Goal: Transaction & Acquisition: Purchase product/service

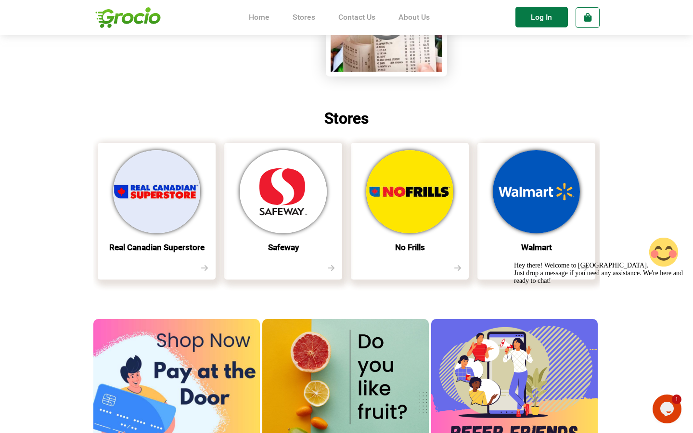
scroll to position [269, 0]
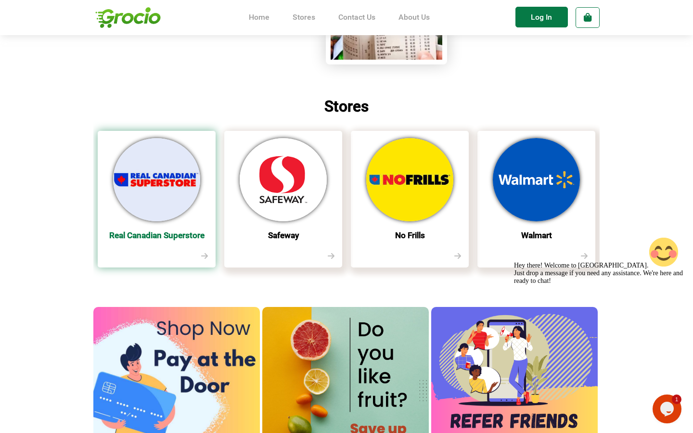
click at [153, 177] on img at bounding box center [156, 179] width 87 height 83
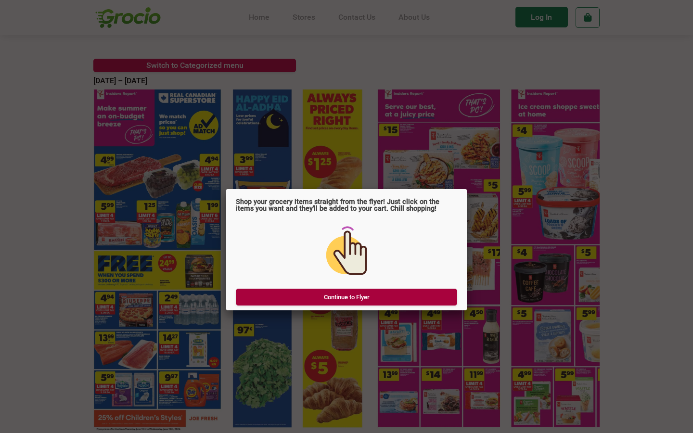
click at [341, 289] on link "Continue to Flyer" at bounding box center [346, 297] width 221 height 17
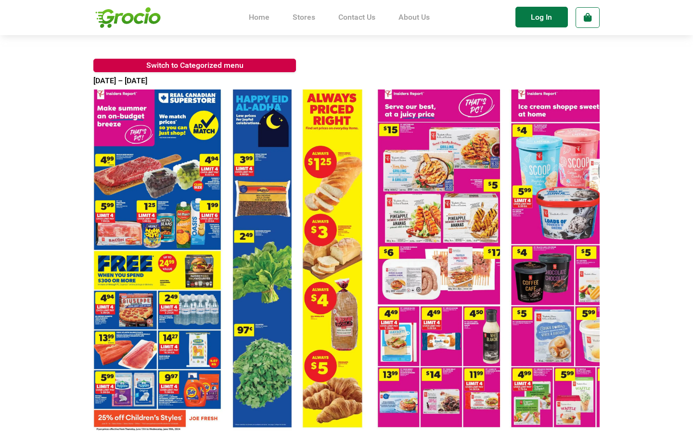
click at [93, 90] on area at bounding box center [93, 90] width 0 height 0
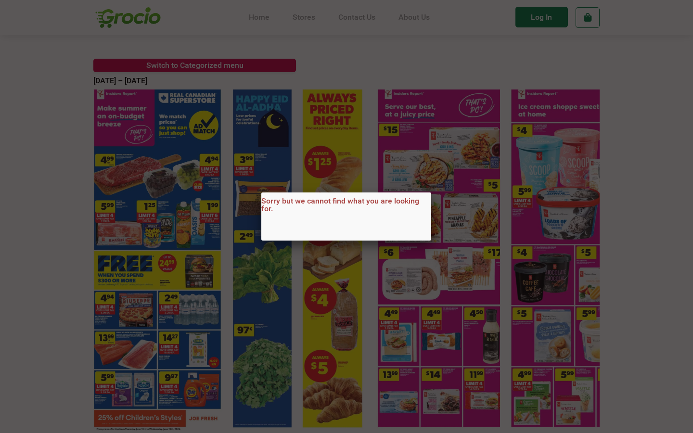
click at [212, 241] on div "Sorry but we cannot find what you are looking for." at bounding box center [346, 216] width 693 height 433
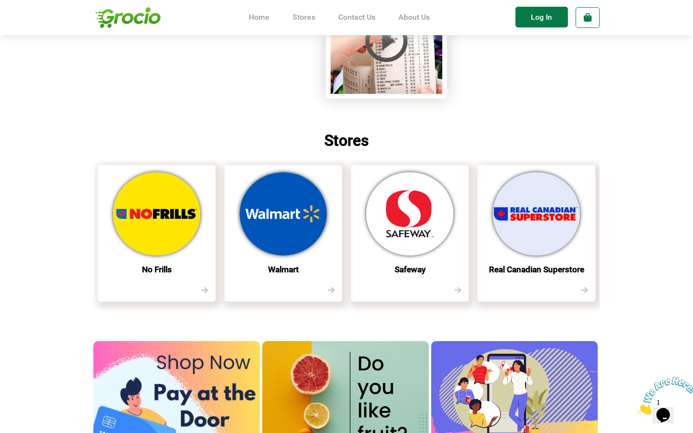
scroll to position [233, 0]
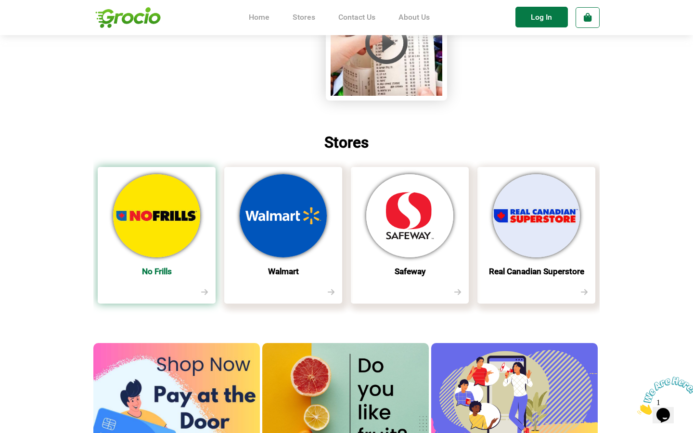
click at [175, 216] on img at bounding box center [156, 215] width 87 height 83
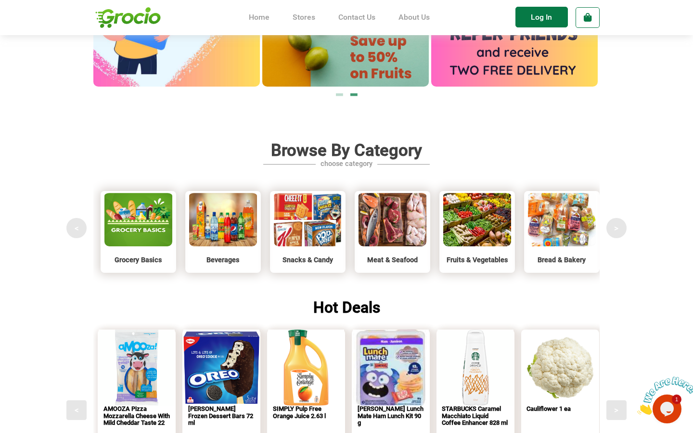
scroll to position [655, 0]
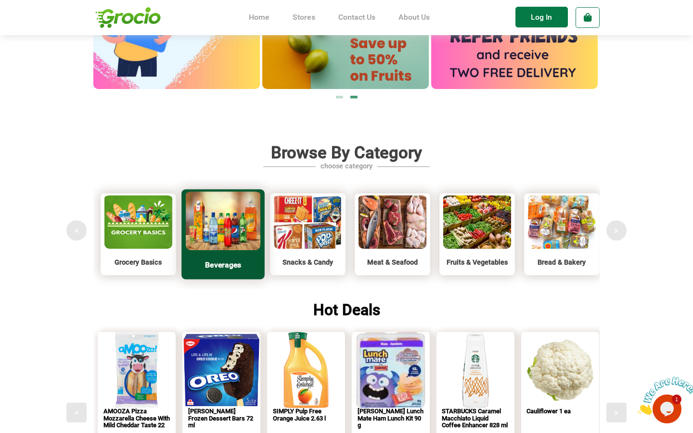
click at [229, 217] on img at bounding box center [223, 219] width 75 height 61
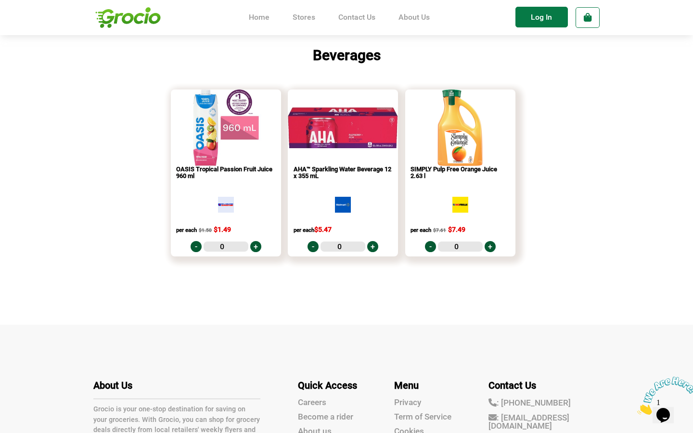
drag, startPoint x: 336, startPoint y: 229, endPoint x: 292, endPoint y: 223, distance: 44.1
click at [292, 223] on div "AHA™ Sparkling Water Beverage 12 x 355 mL per each $5.47 - 0 +" at bounding box center [343, 211] width 110 height 90
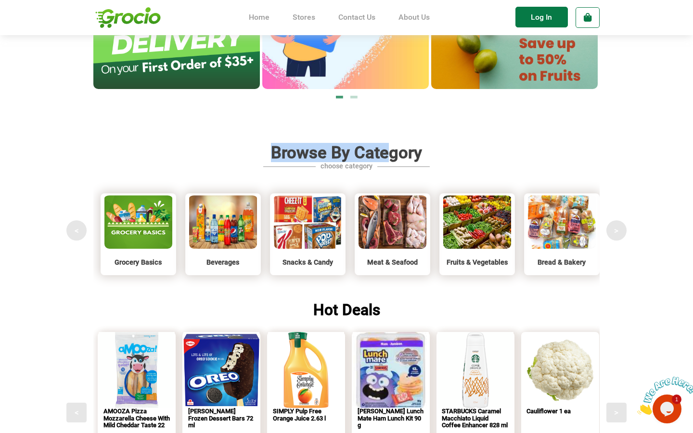
drag, startPoint x: 271, startPoint y: 149, endPoint x: 392, endPoint y: 148, distance: 121.8
click at [392, 148] on div "Browse By Category choose category" at bounding box center [346, 152] width 506 height 29
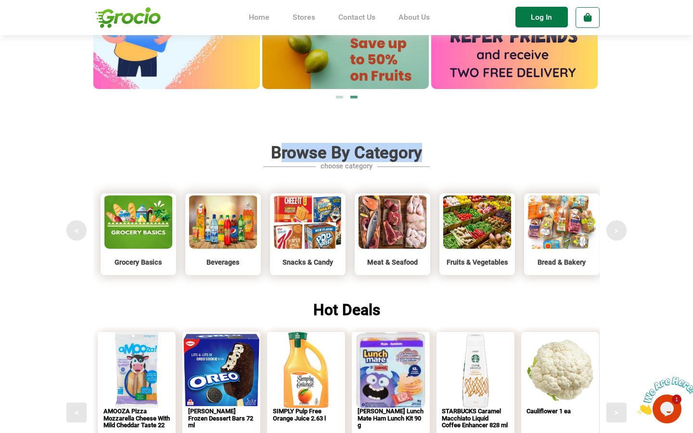
drag, startPoint x: 429, startPoint y: 150, endPoint x: 281, endPoint y: 147, distance: 148.3
click at [281, 147] on div "Browse By Category choose category" at bounding box center [346, 152] width 506 height 29
drag, startPoint x: 271, startPoint y: 152, endPoint x: 448, endPoint y: 154, distance: 176.7
click at [448, 154] on div "Browse By Category choose category" at bounding box center [346, 152] width 506 height 29
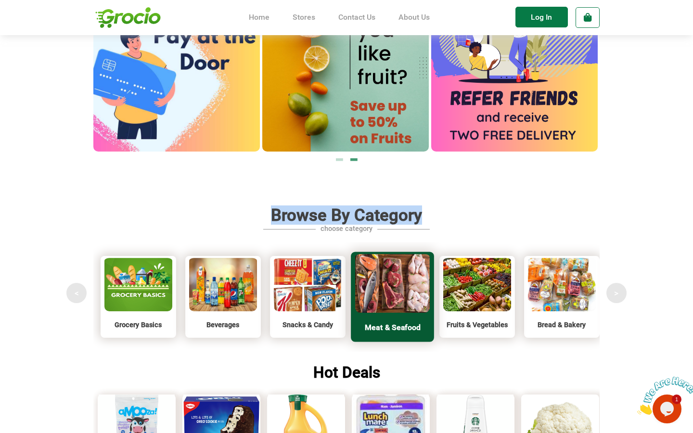
scroll to position [589, 0]
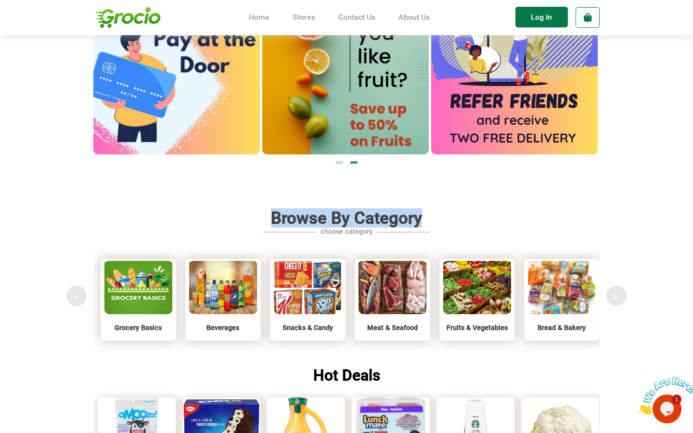
click at [435, 216] on div "Browse By Category choose category" at bounding box center [346, 217] width 506 height 29
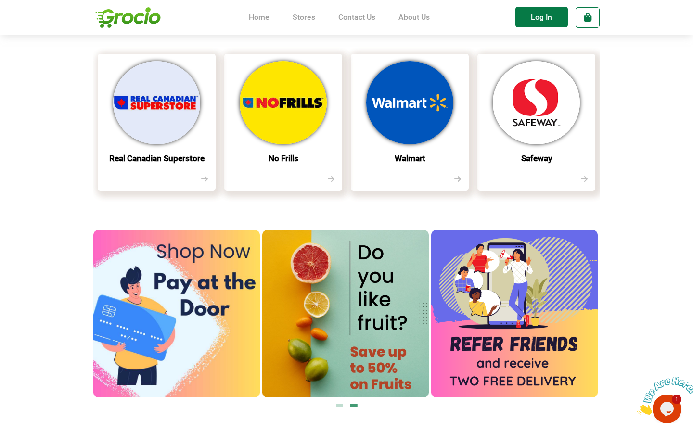
scroll to position [345, 0]
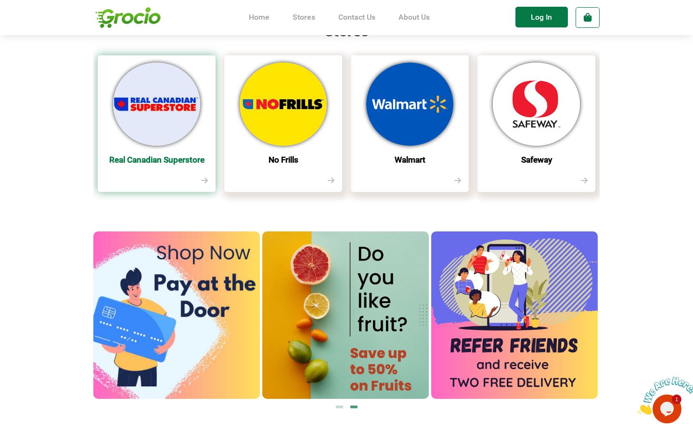
click at [162, 107] on img at bounding box center [156, 104] width 87 height 83
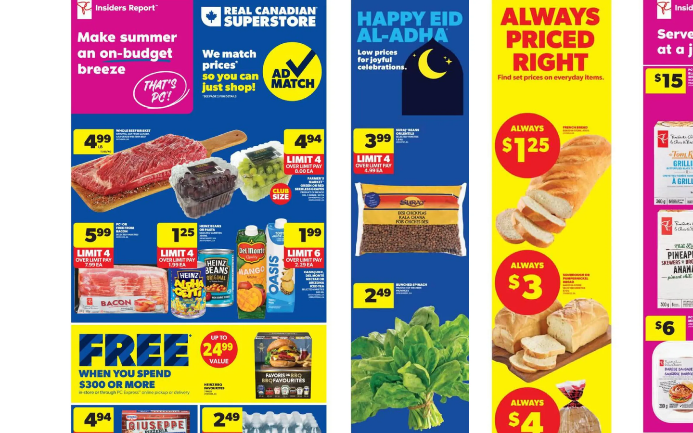
click at [65, 166] on body "Home Stores Contact Us About Us Log In 0 Careers" at bounding box center [346, 275] width 693 height 433
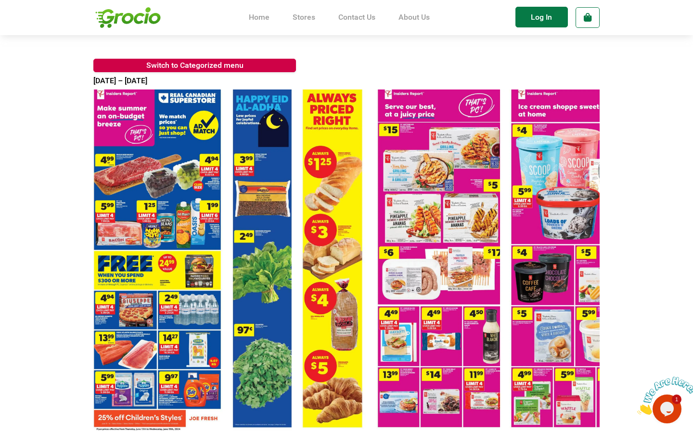
click at [121, 20] on img at bounding box center [127, 17] width 69 height 30
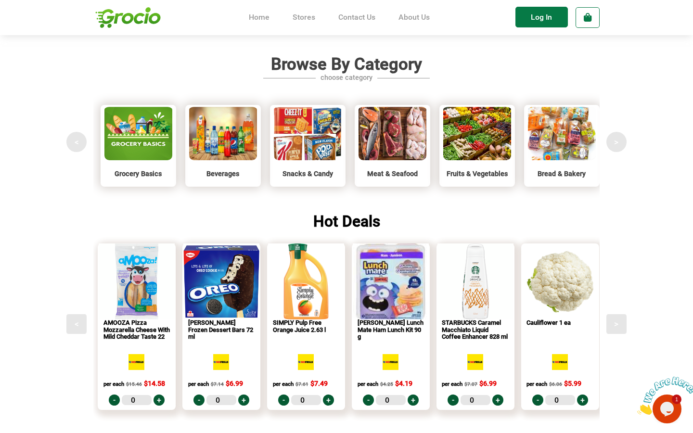
scroll to position [740, 0]
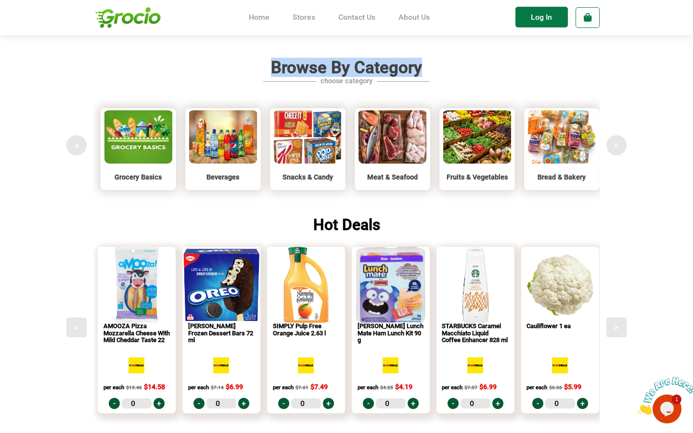
drag, startPoint x: 273, startPoint y: 68, endPoint x: 445, endPoint y: 65, distance: 171.9
click at [445, 65] on div "Browse By Category choose category" at bounding box center [346, 66] width 506 height 29
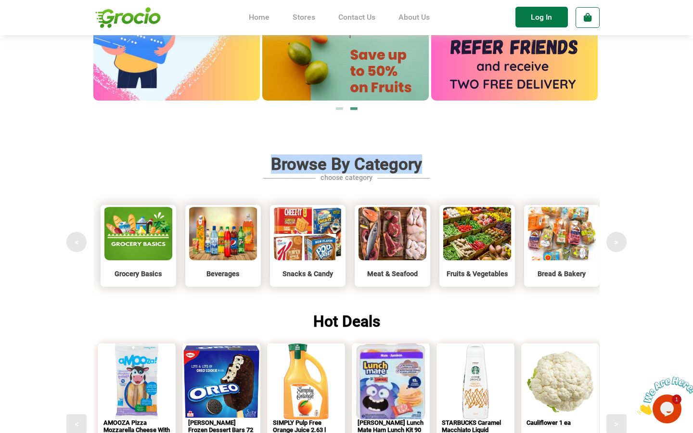
scroll to position [650, 0]
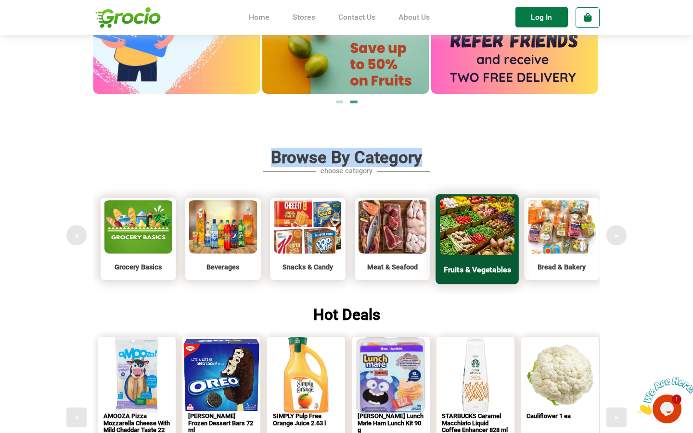
click at [478, 233] on img at bounding box center [477, 224] width 75 height 61
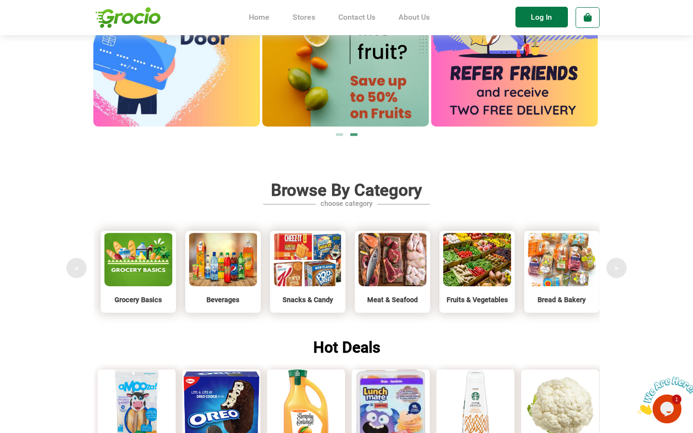
scroll to position [626, 0]
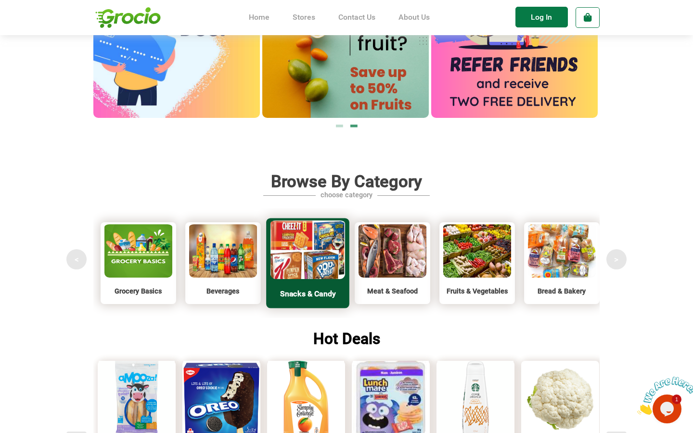
click at [303, 257] on img at bounding box center [308, 248] width 75 height 61
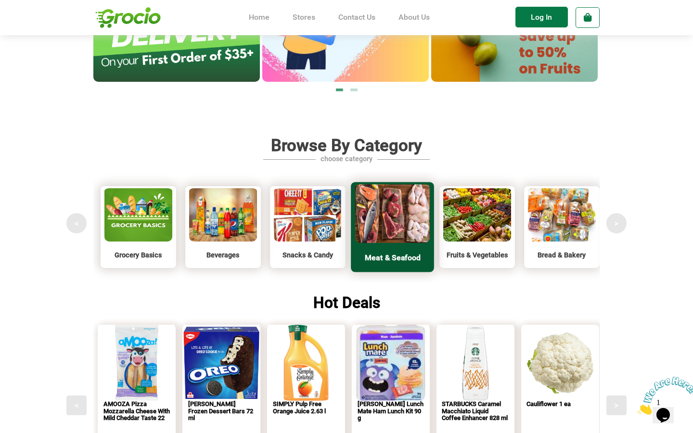
scroll to position [675, 0]
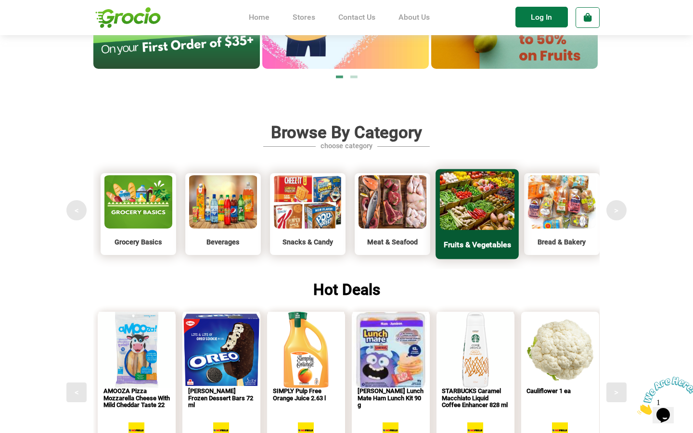
click at [491, 194] on img at bounding box center [477, 199] width 75 height 61
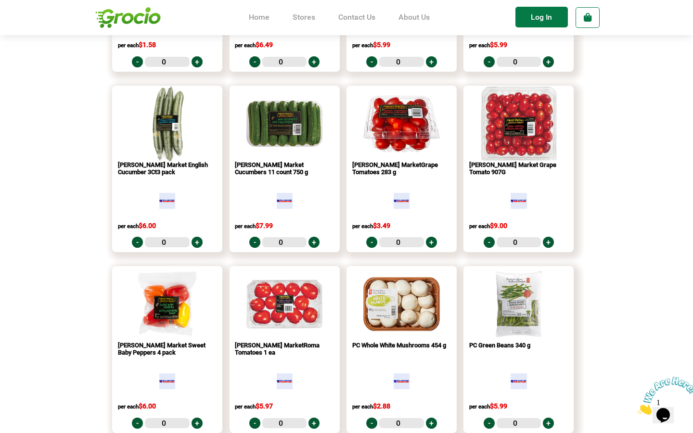
scroll to position [1269, 0]
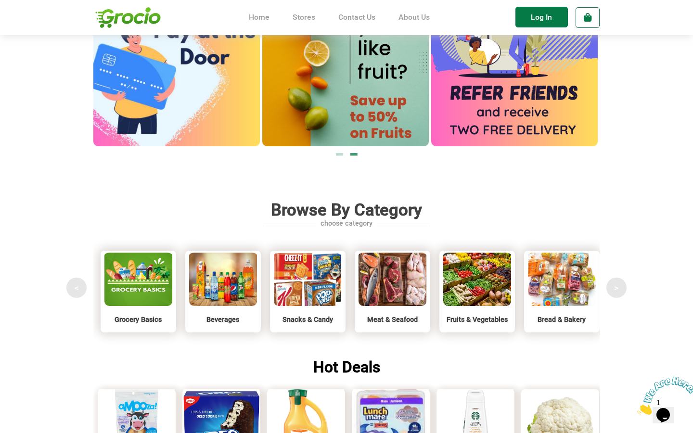
scroll to position [612, 0]
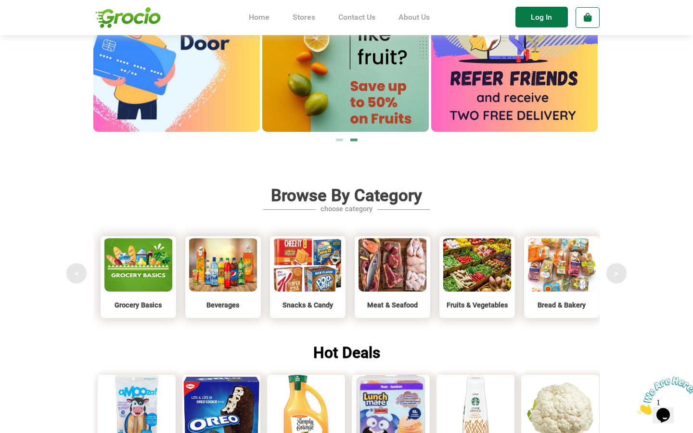
click at [228, 218] on section "Browse By Category choose category < Grocery Basics Beverages Snacks & Candy Me…" at bounding box center [346, 257] width 506 height 152
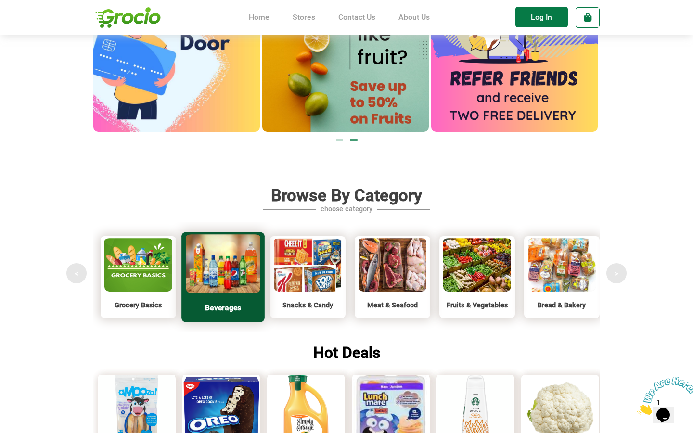
click at [221, 266] on img at bounding box center [223, 262] width 75 height 61
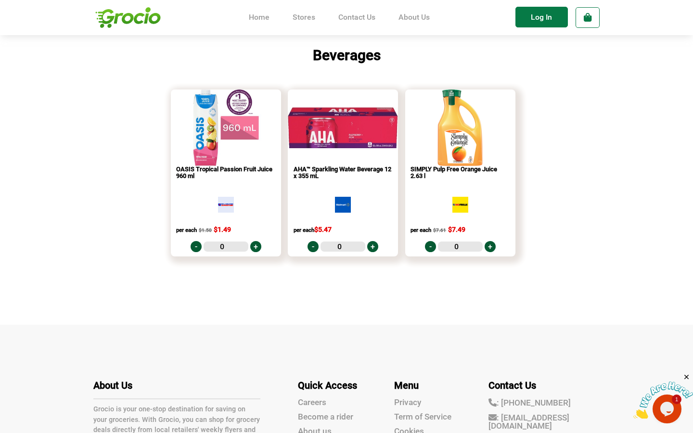
click at [254, 246] on link "+" at bounding box center [255, 246] width 11 height 11
type input "1"
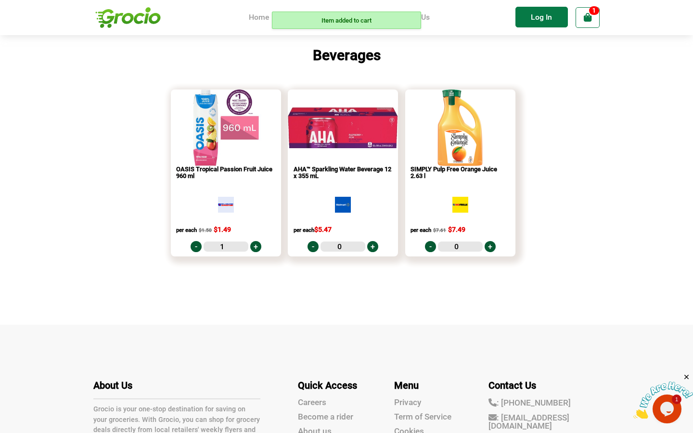
click at [490, 244] on link "+" at bounding box center [490, 246] width 11 height 11
type input "1"
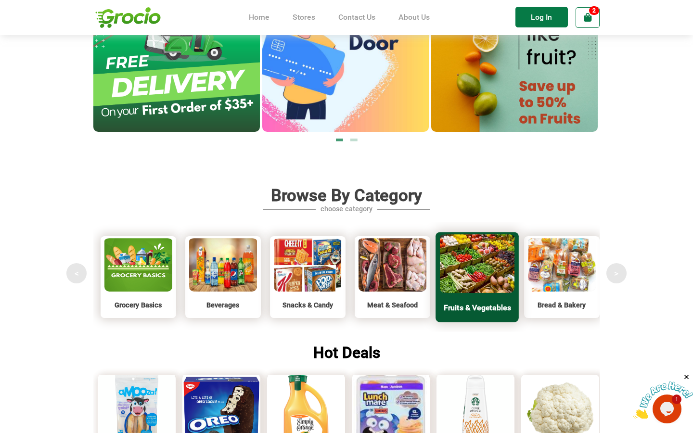
click at [474, 264] on img at bounding box center [477, 262] width 75 height 61
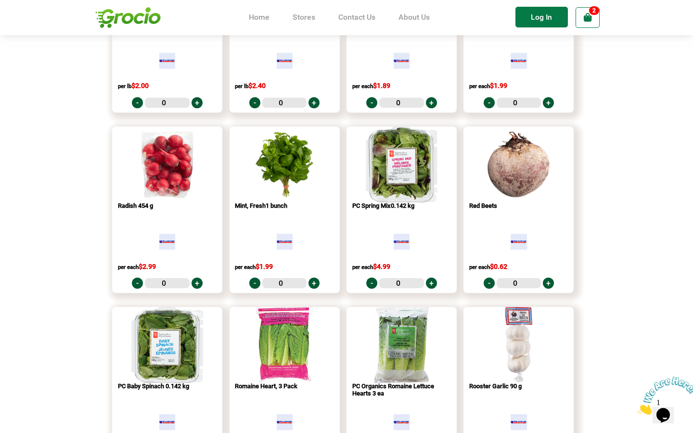
scroll to position [131, 0]
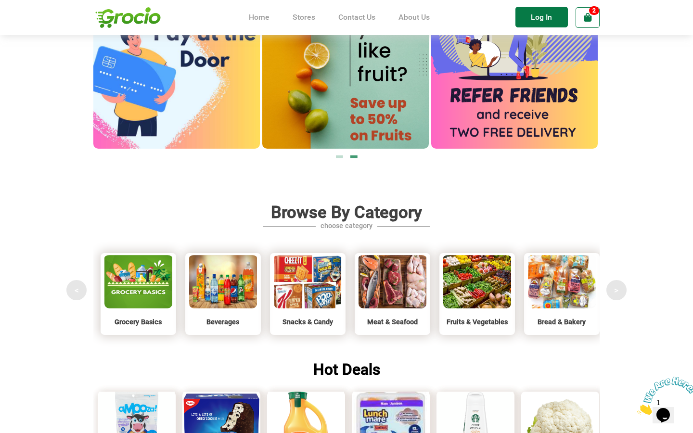
scroll to position [674, 0]
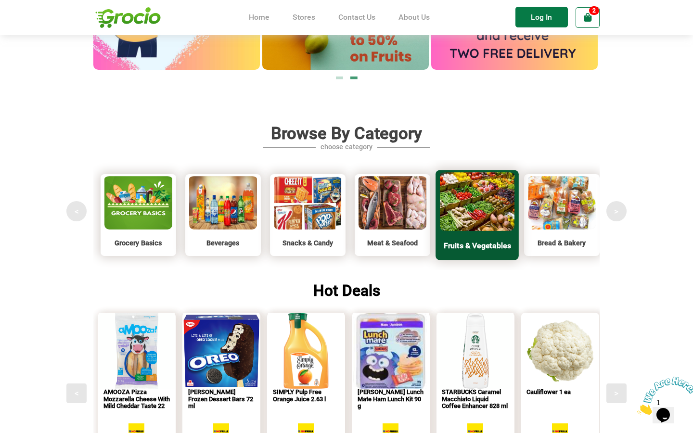
click at [478, 204] on img at bounding box center [477, 200] width 75 height 61
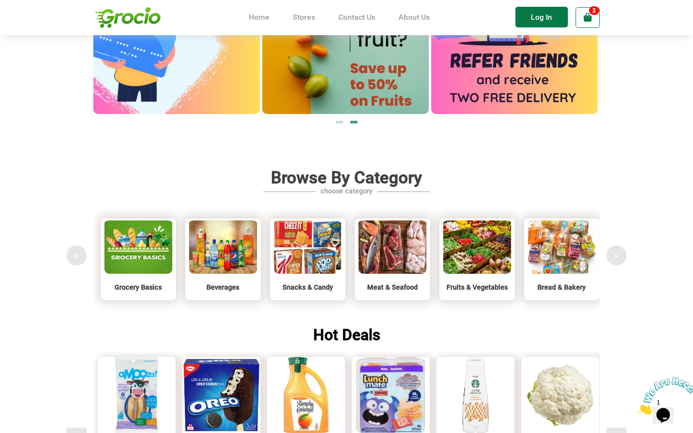
scroll to position [574, 0]
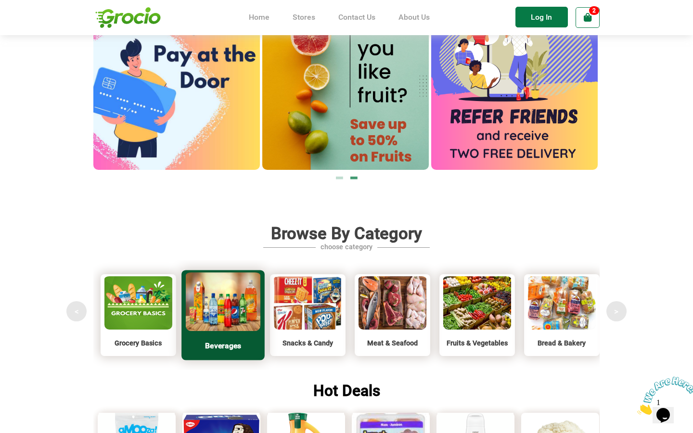
click at [232, 305] on img at bounding box center [223, 300] width 75 height 61
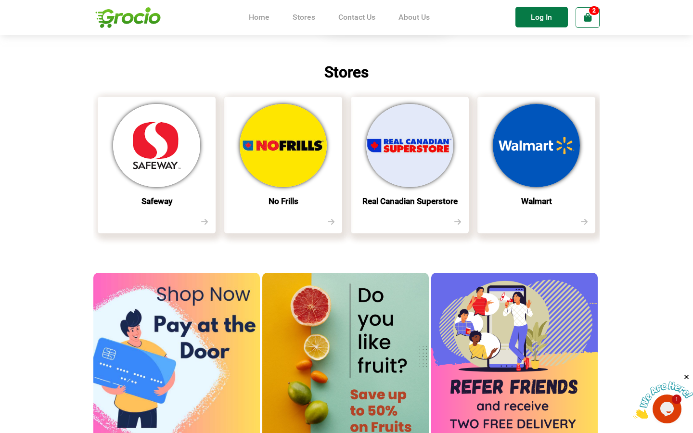
scroll to position [293, 0]
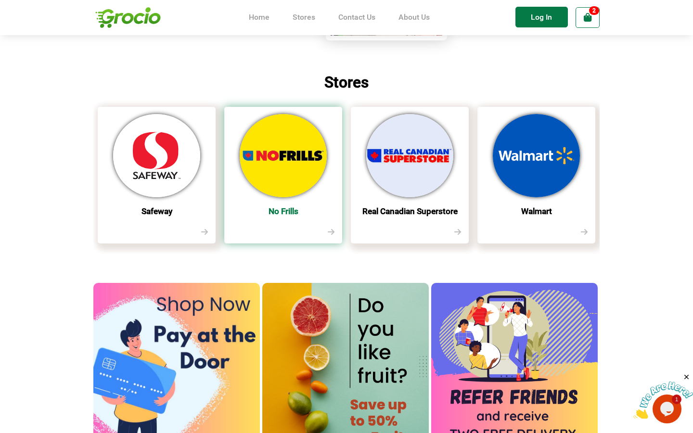
click at [286, 163] on img at bounding box center [283, 155] width 87 height 83
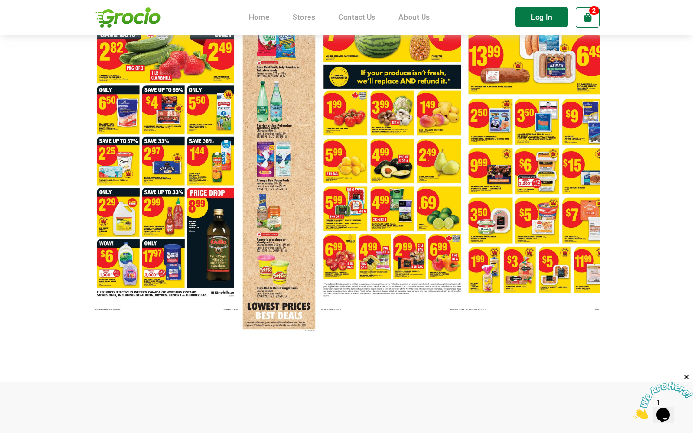
scroll to position [186, 0]
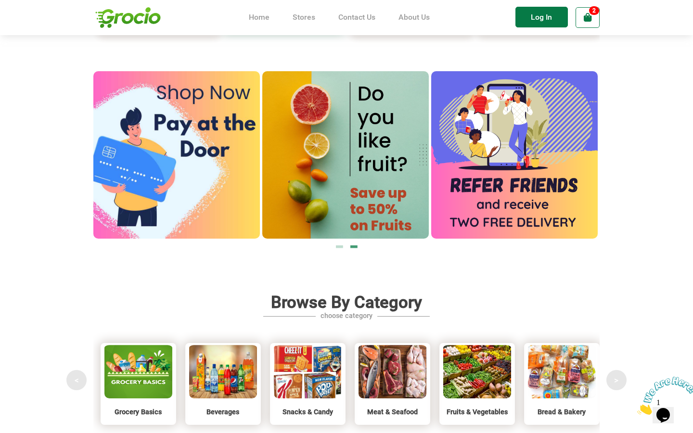
scroll to position [553, 0]
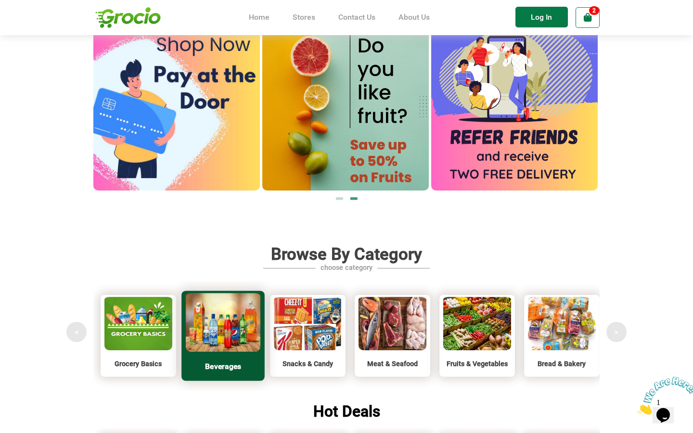
click at [239, 330] on img at bounding box center [223, 321] width 75 height 61
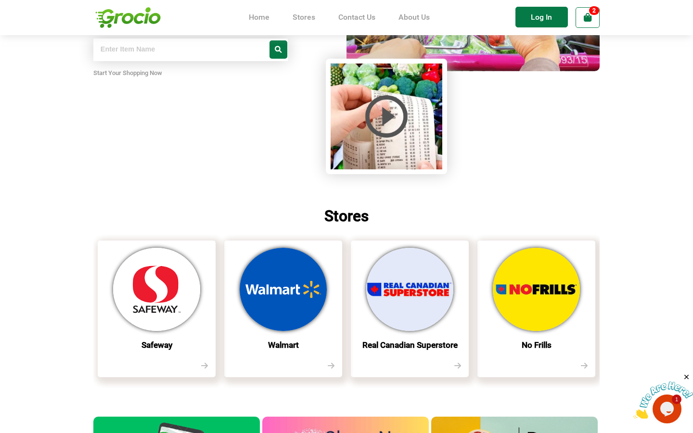
scroll to position [233, 0]
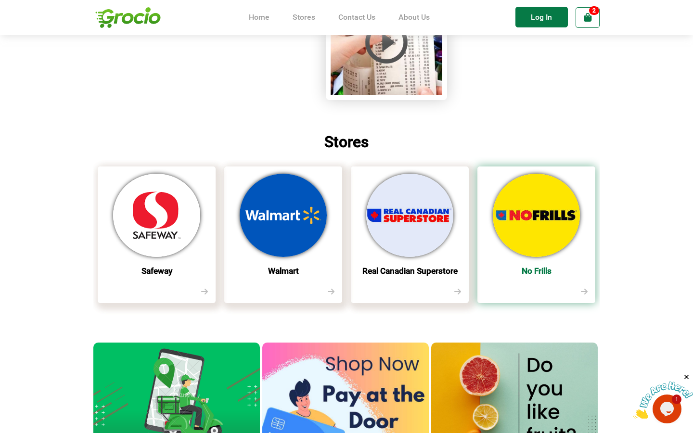
click at [542, 208] on img at bounding box center [536, 215] width 87 height 83
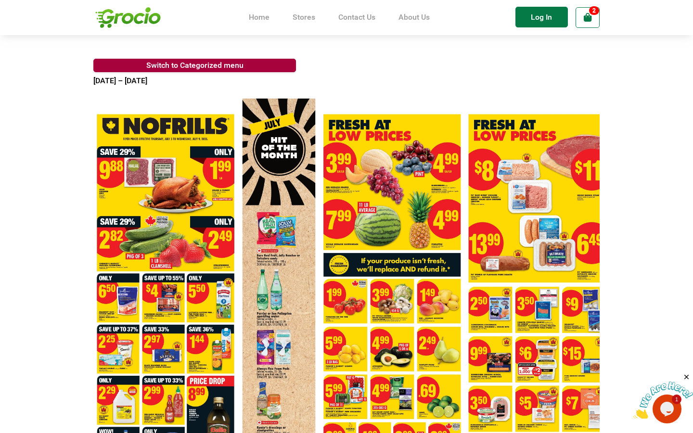
click at [198, 66] on link "Switch to Categorized menu" at bounding box center [194, 65] width 202 height 13
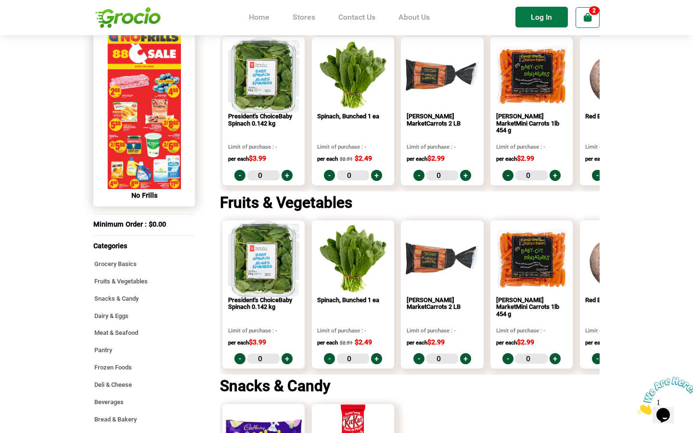
scroll to position [116, 0]
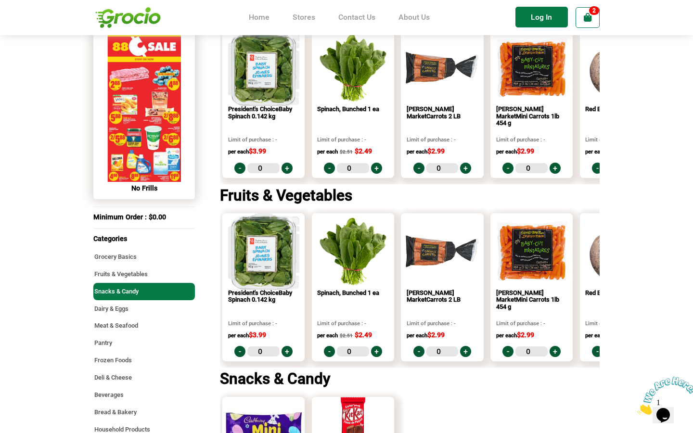
click at [126, 292] on li "Snacks & Candy" at bounding box center [143, 291] width 101 height 17
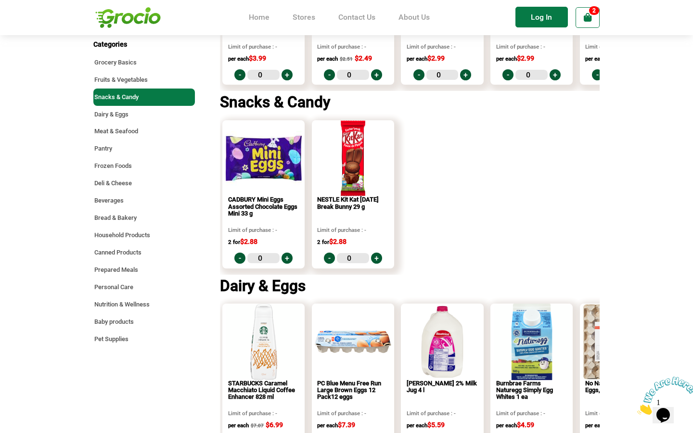
scroll to position [436, 0]
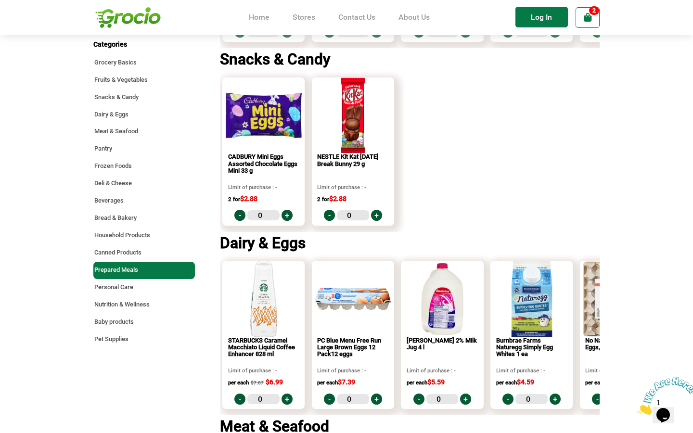
click at [118, 272] on li "Prepared Meals" at bounding box center [143, 270] width 101 height 17
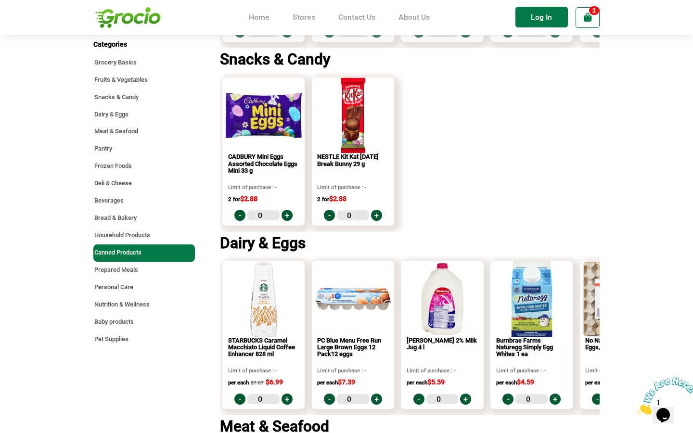
click at [117, 249] on li "Canned Products" at bounding box center [143, 253] width 101 height 17
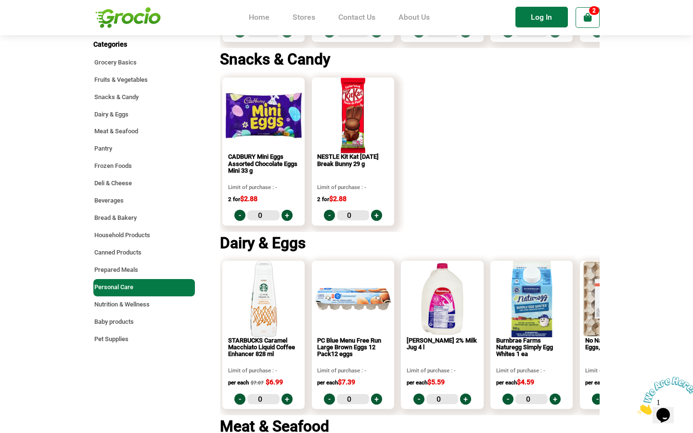
click at [113, 286] on li "Personal Care" at bounding box center [143, 287] width 101 height 17
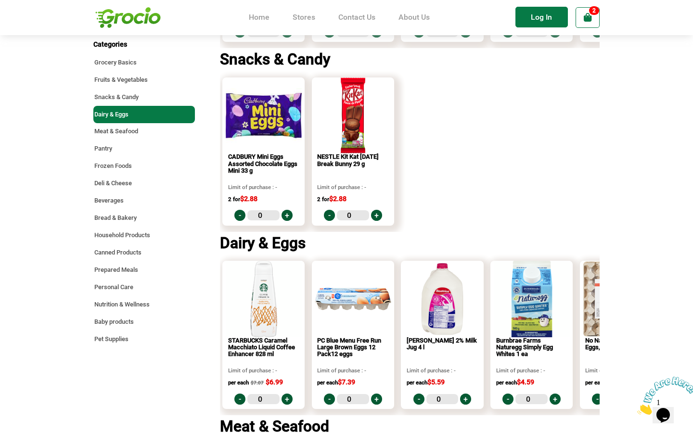
click at [121, 116] on li "Dairy & Eggs" at bounding box center [143, 114] width 101 height 17
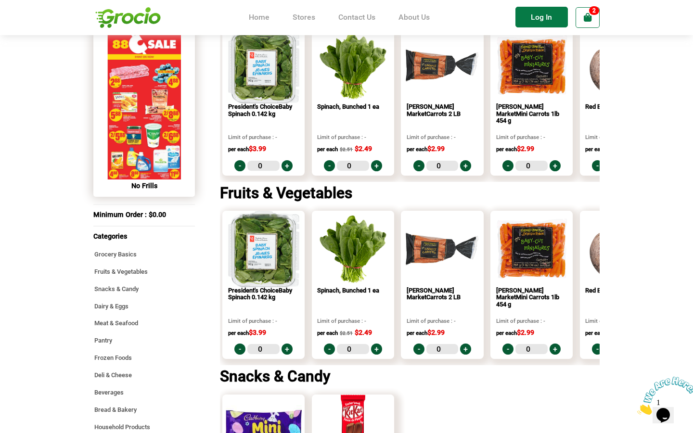
scroll to position [121, 0]
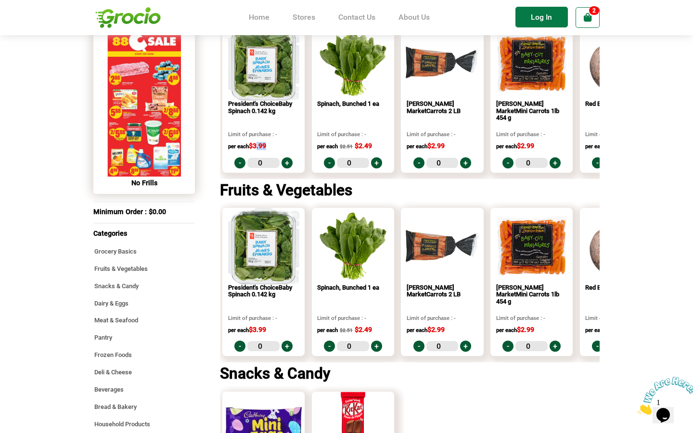
drag, startPoint x: 267, startPoint y: 149, endPoint x: 254, endPoint y: 148, distance: 12.6
click at [254, 148] on span "per each $3.99" at bounding box center [247, 146] width 38 height 8
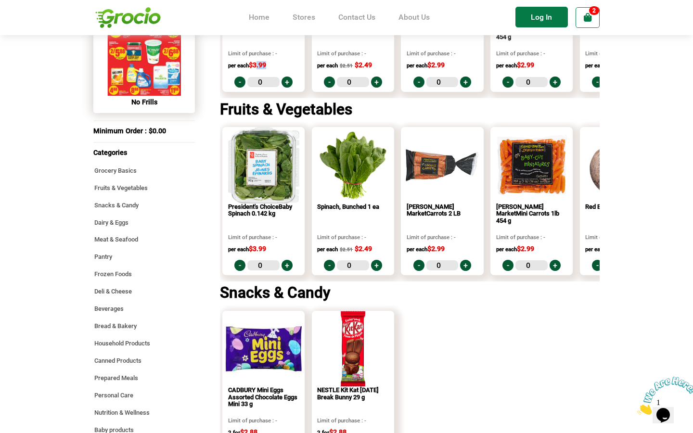
scroll to position [0, 0]
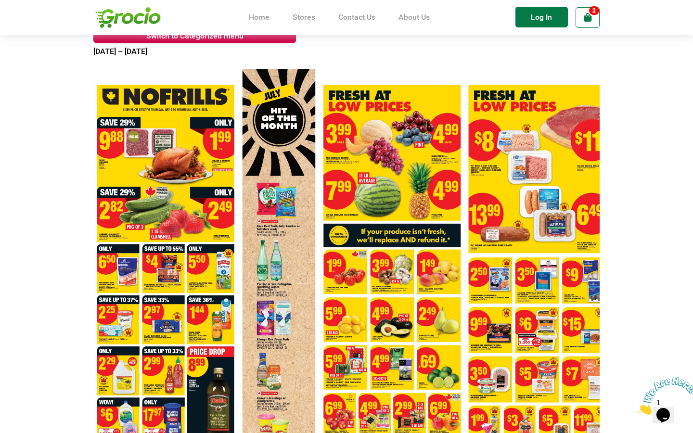
scroll to position [31, 0]
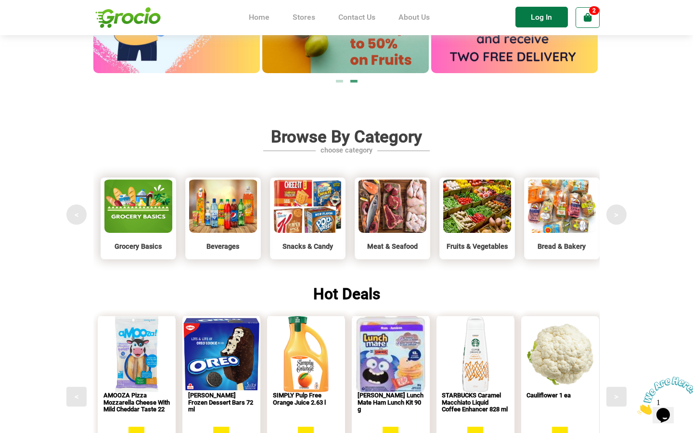
scroll to position [672, 0]
